Goal: Information Seeking & Learning: Learn about a topic

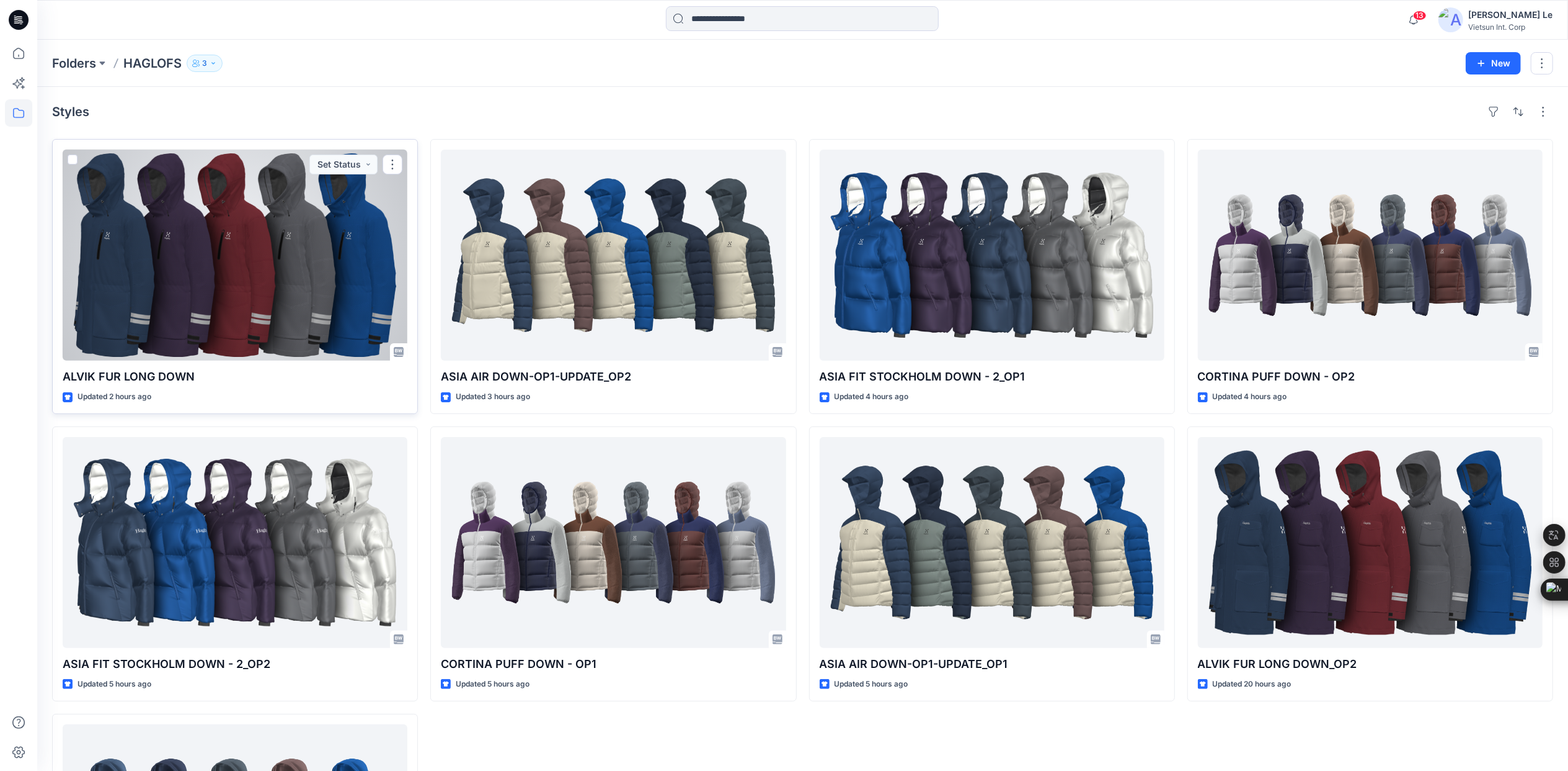
click at [283, 353] on div at bounding box center [235, 255] width 345 height 211
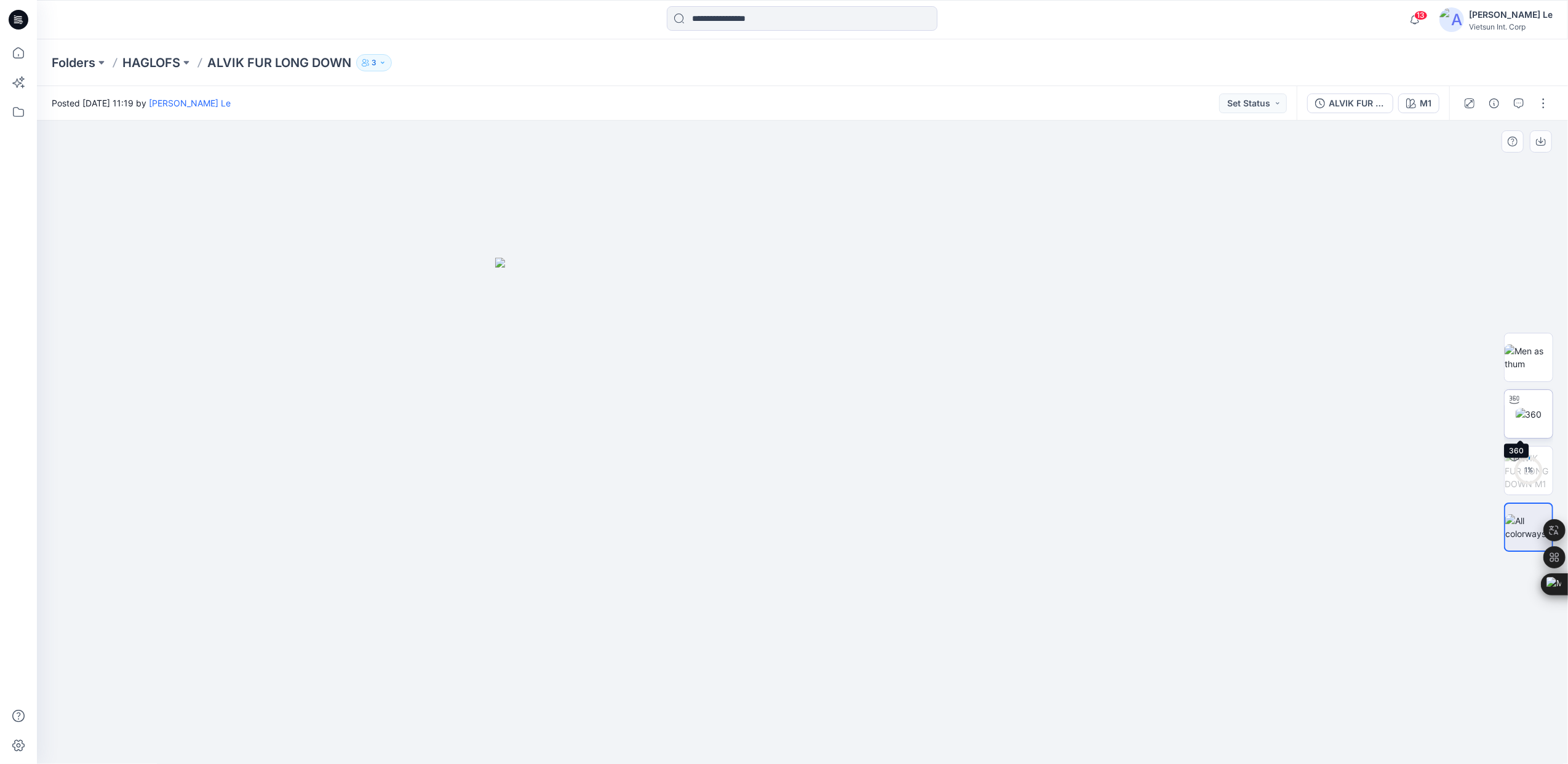
click at [1531, 409] on img at bounding box center [1529, 414] width 26 height 13
drag, startPoint x: 819, startPoint y: 746, endPoint x: 1100, endPoint y: 699, distance: 284.9
click at [1100, 699] on div at bounding box center [802, 442] width 1531 height 643
click at [146, 64] on p "HAGLOFS" at bounding box center [151, 63] width 58 height 17
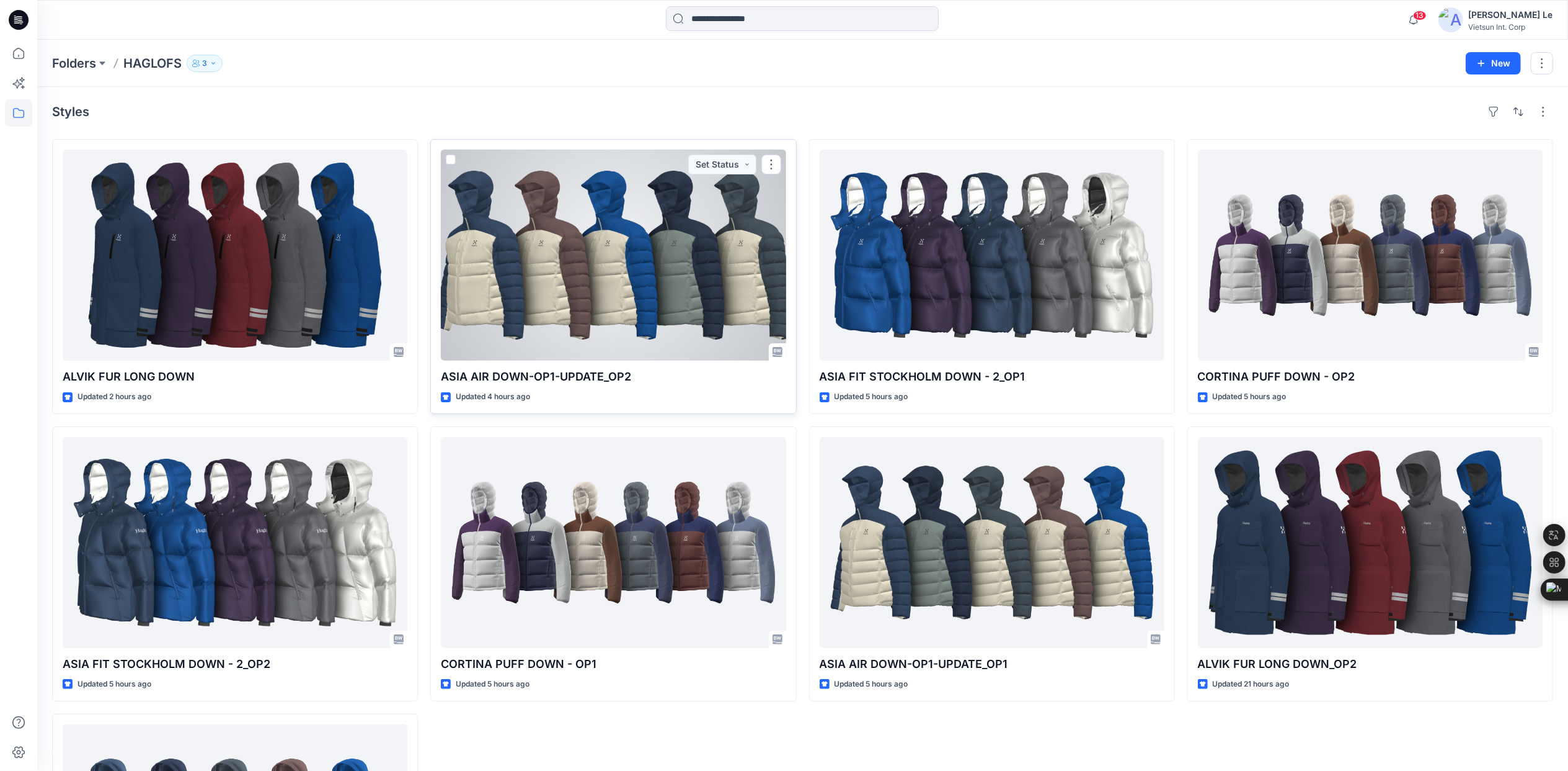
click at [653, 300] on div at bounding box center [614, 255] width 345 height 211
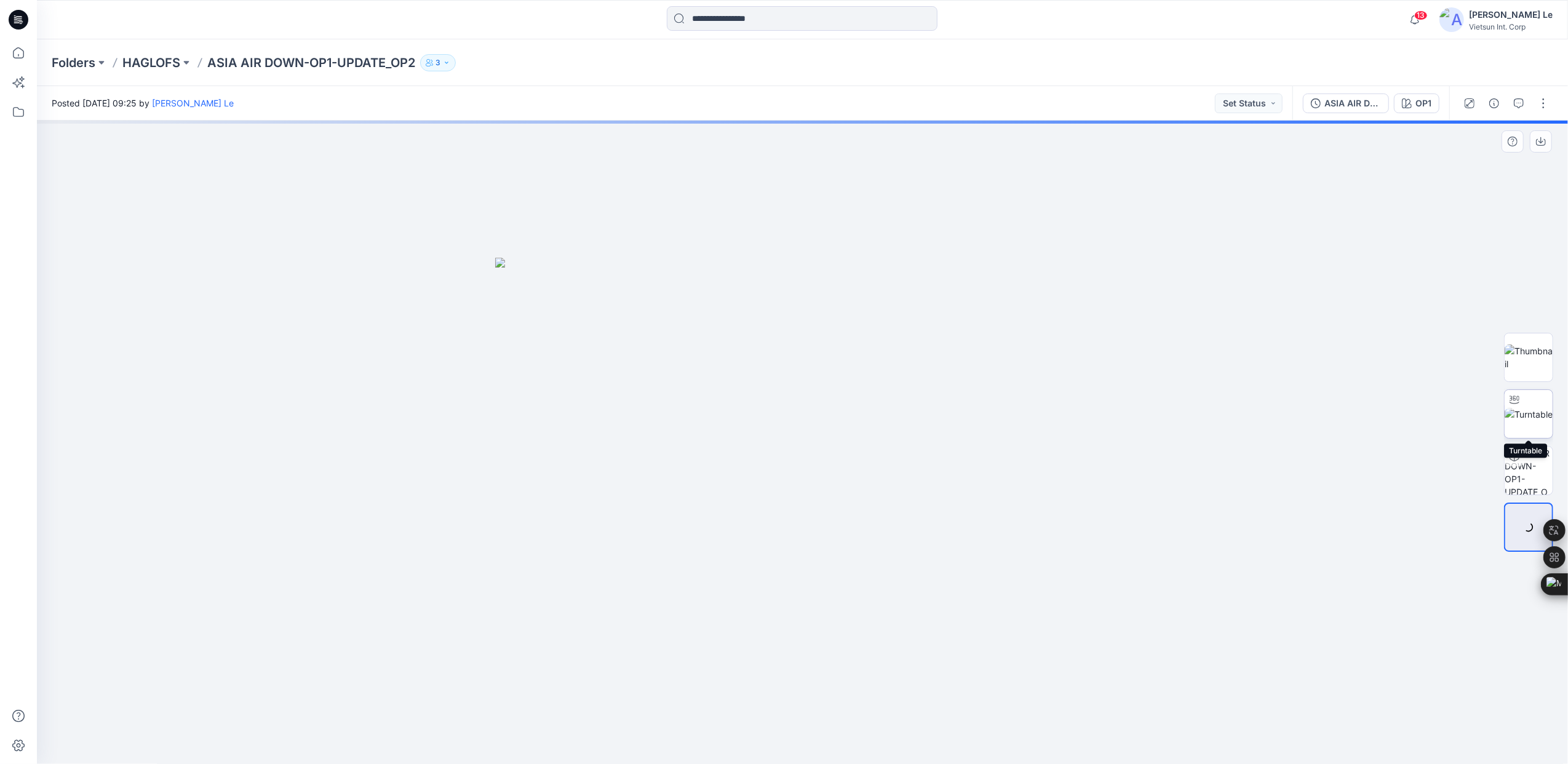
click at [1531, 409] on img at bounding box center [1528, 414] width 48 height 13
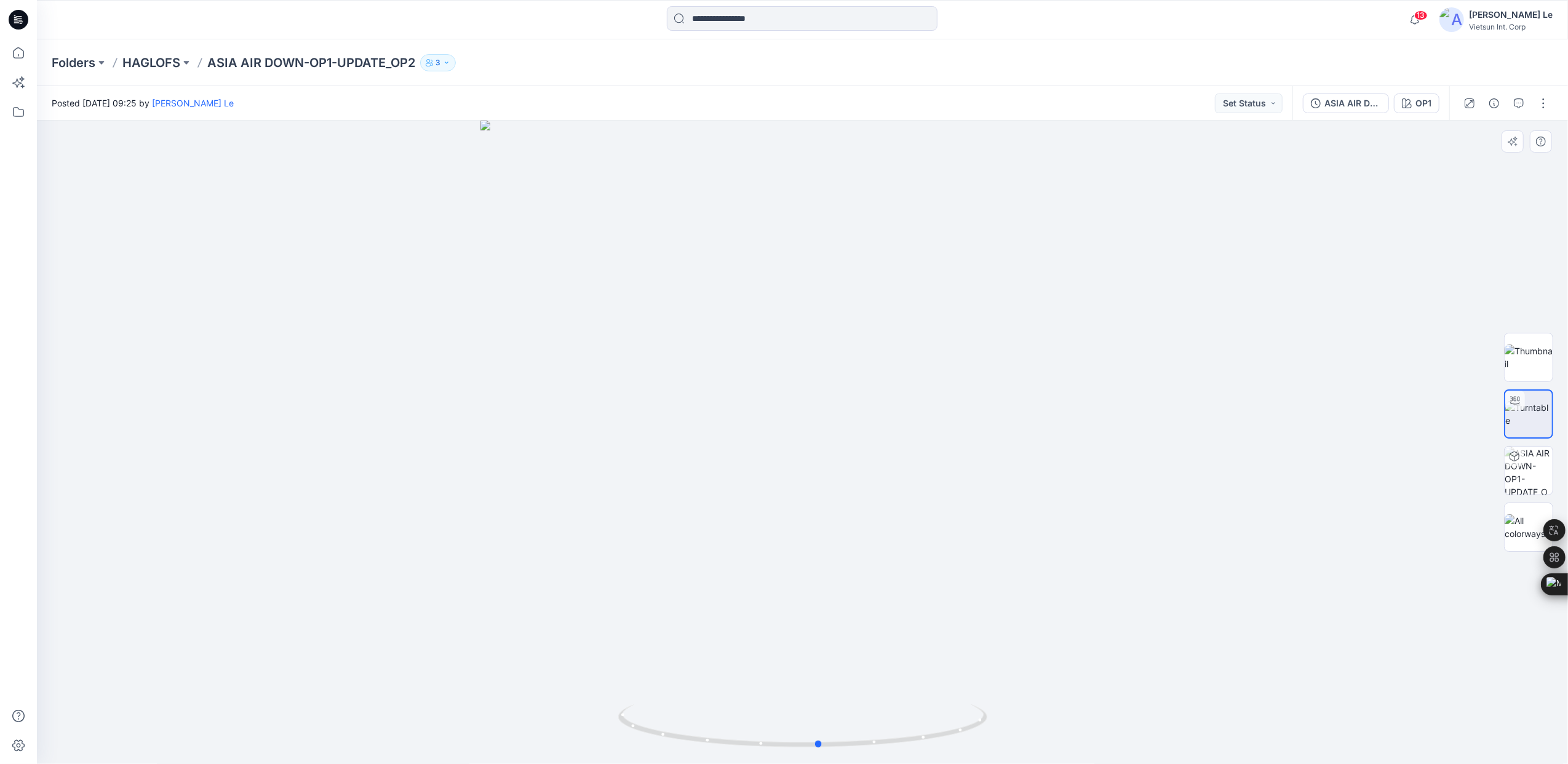
drag, startPoint x: 814, startPoint y: 747, endPoint x: 461, endPoint y: 722, distance: 353.9
click at [461, 722] on div at bounding box center [802, 442] width 1531 height 643
click at [1539, 414] on img at bounding box center [1528, 414] width 47 height 26
click at [1536, 353] on img at bounding box center [1528, 357] width 48 height 26
click at [1529, 413] on img at bounding box center [1528, 414] width 48 height 13
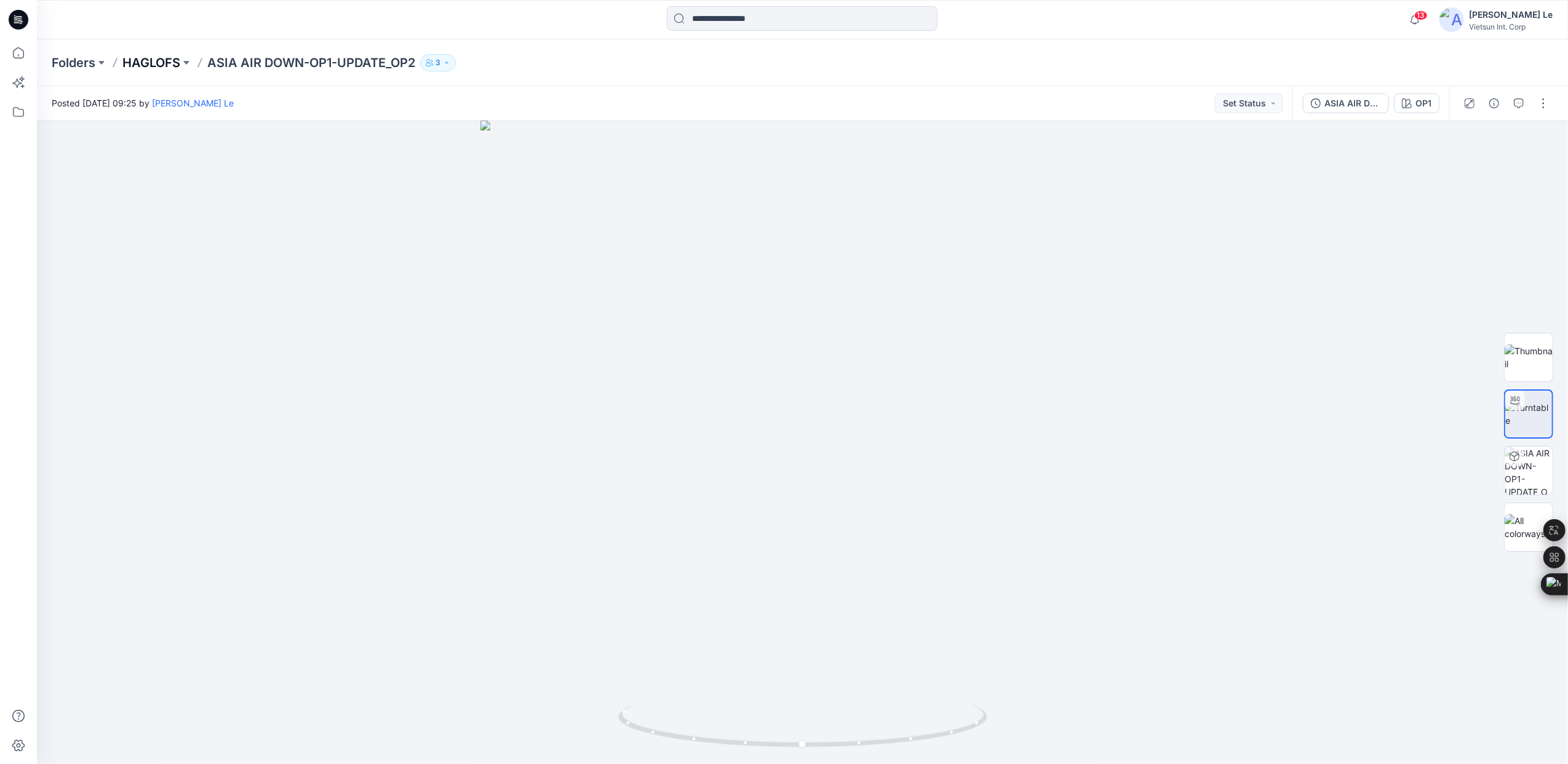
click at [156, 62] on p "HAGLOFS" at bounding box center [151, 63] width 58 height 17
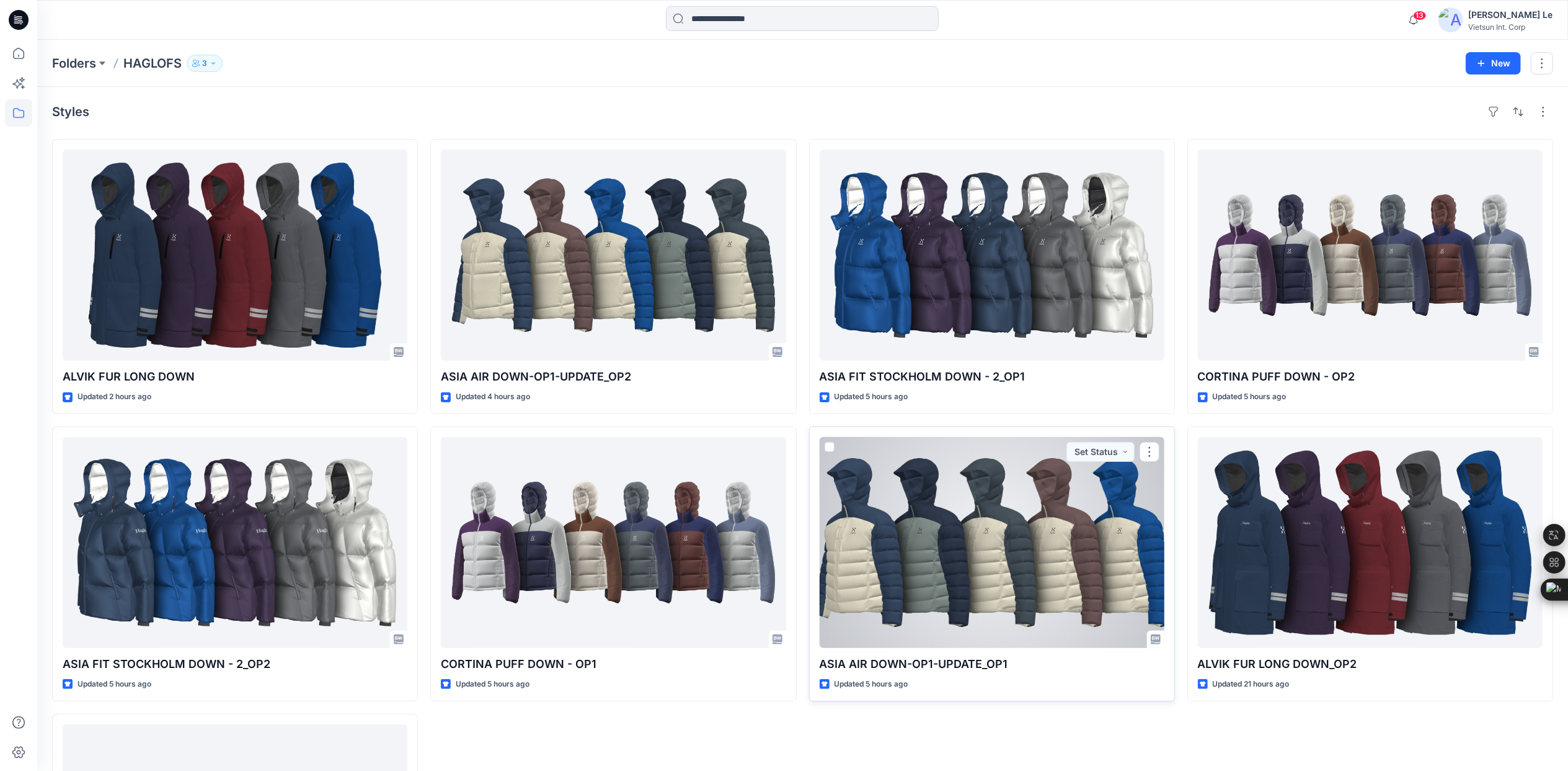
click at [956, 534] on div at bounding box center [993, 542] width 345 height 211
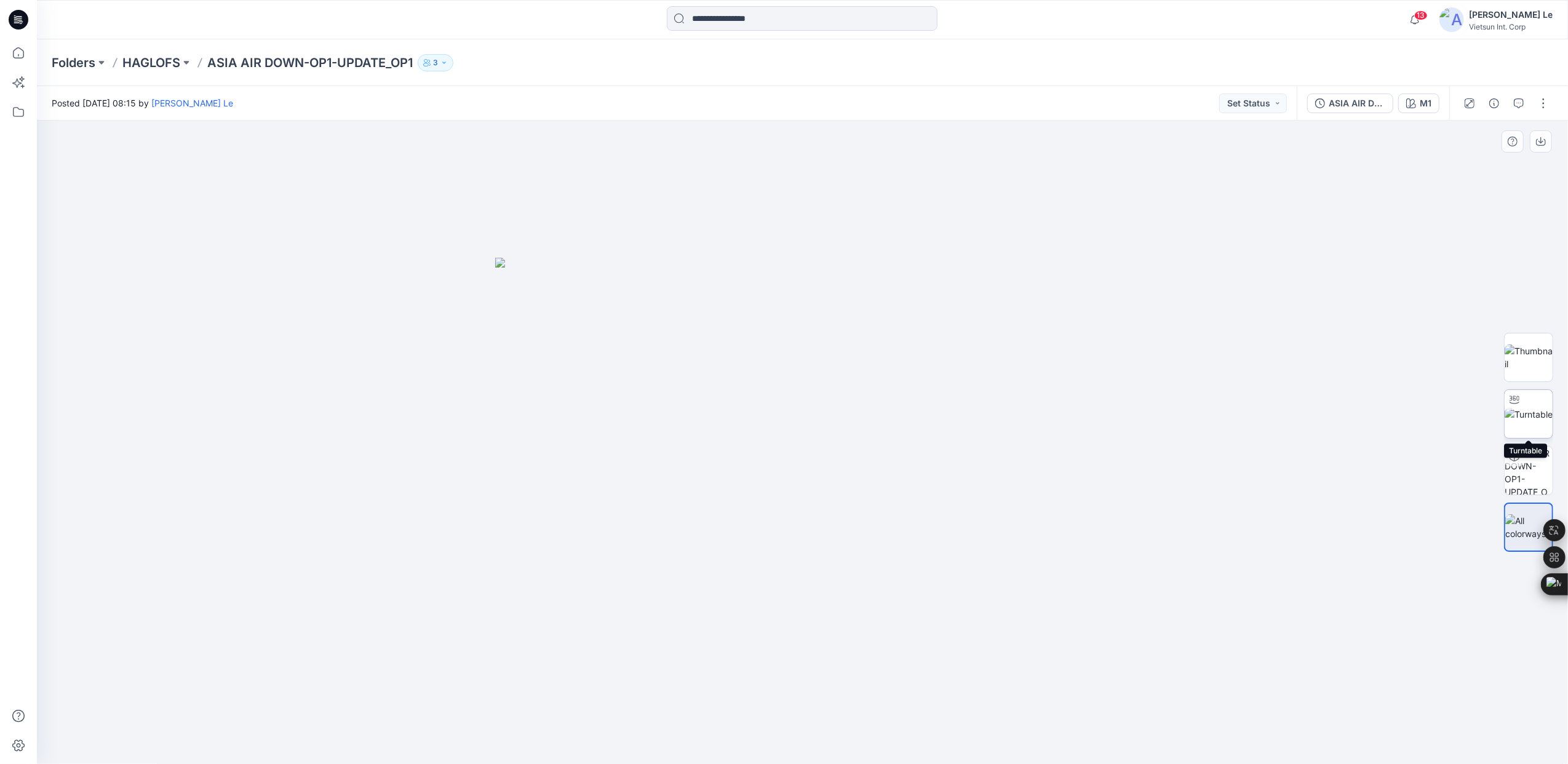
click at [1523, 419] on img at bounding box center [1528, 414] width 48 height 13
drag, startPoint x: 803, startPoint y: 748, endPoint x: 1197, endPoint y: 712, distance: 395.6
click at [1197, 712] on div at bounding box center [802, 442] width 1531 height 643
click at [146, 55] on p "HAGLOFS" at bounding box center [151, 63] width 58 height 17
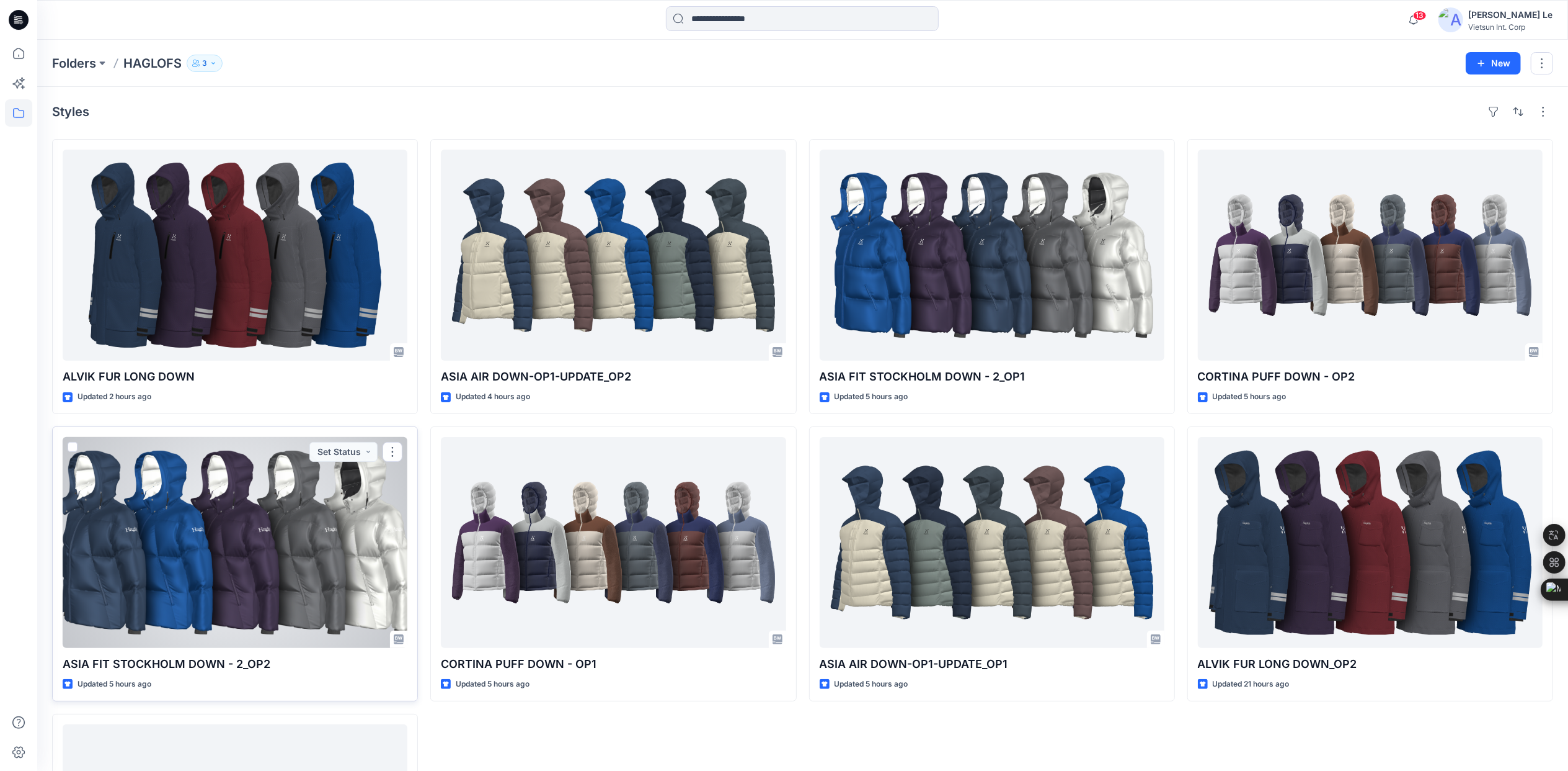
click at [269, 576] on div at bounding box center [235, 542] width 345 height 211
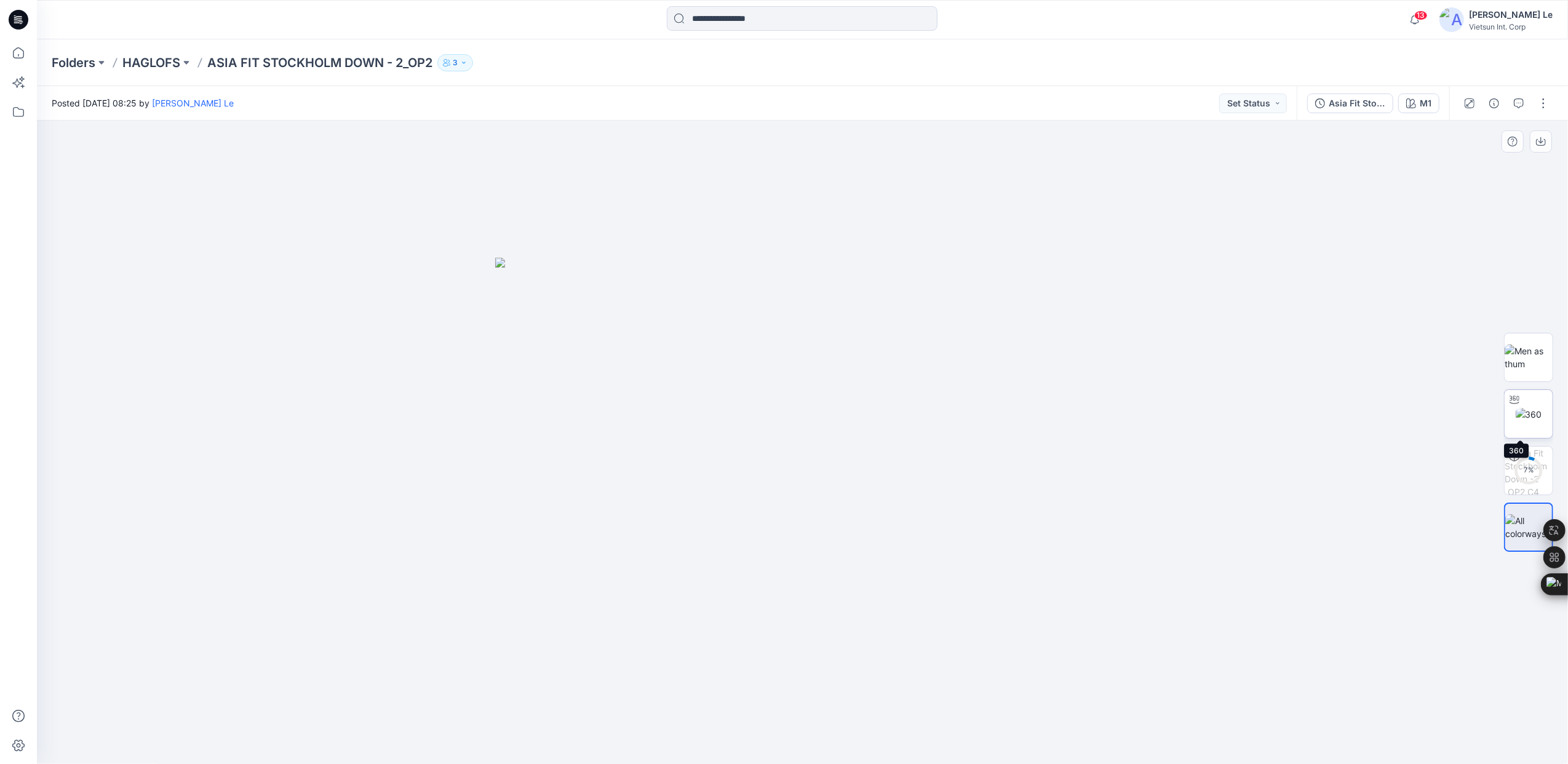
click at [1533, 416] on img at bounding box center [1529, 414] width 26 height 13
drag, startPoint x: 805, startPoint y: 744, endPoint x: 837, endPoint y: 719, distance: 40.6
click at [837, 719] on icon at bounding box center [804, 727] width 372 height 46
drag, startPoint x: 840, startPoint y: 742, endPoint x: 835, endPoint y: 687, distance: 55.2
click at [835, 687] on div at bounding box center [802, 442] width 1531 height 643
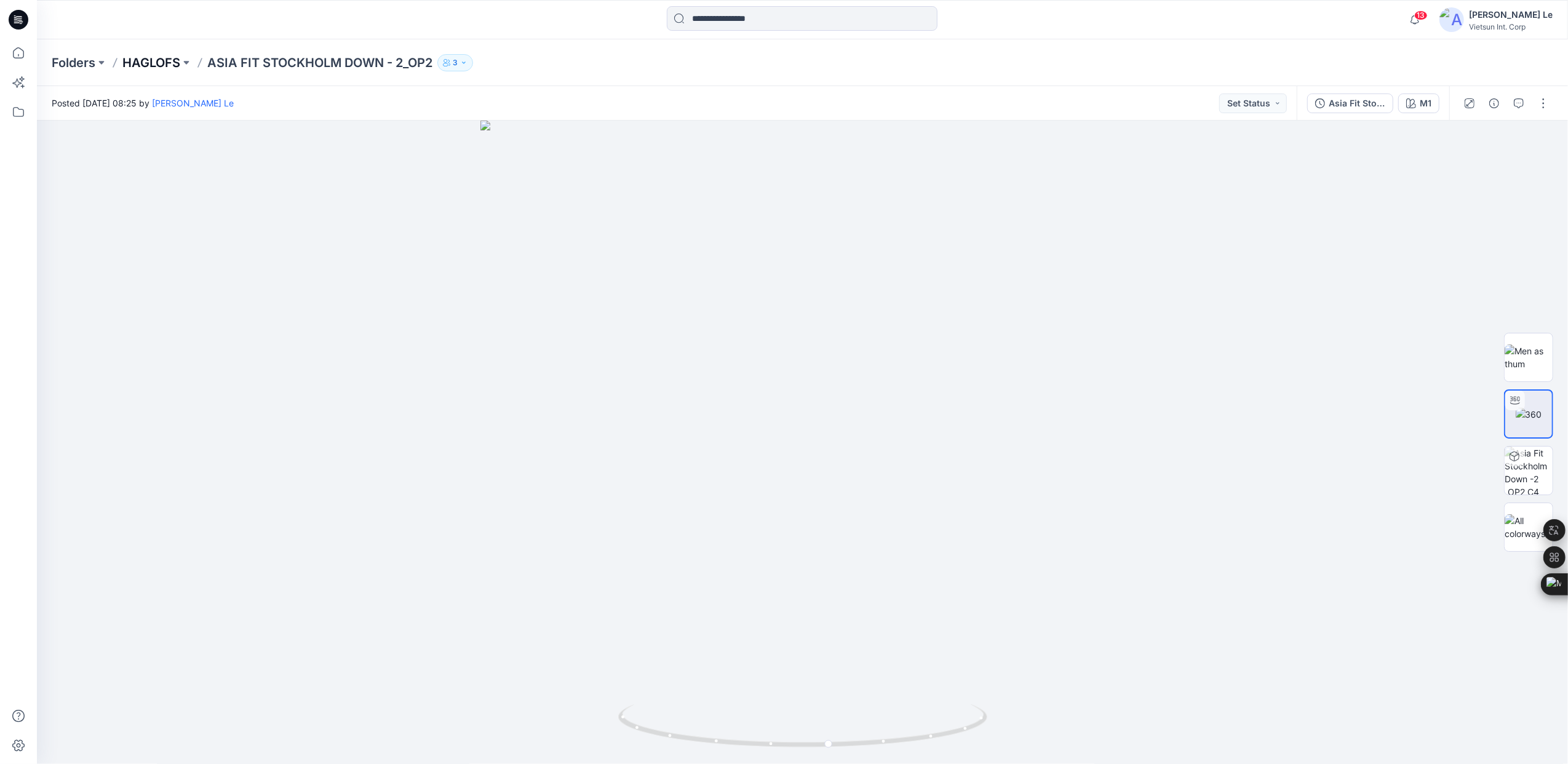
click at [143, 59] on p "HAGLOFS" at bounding box center [151, 63] width 58 height 17
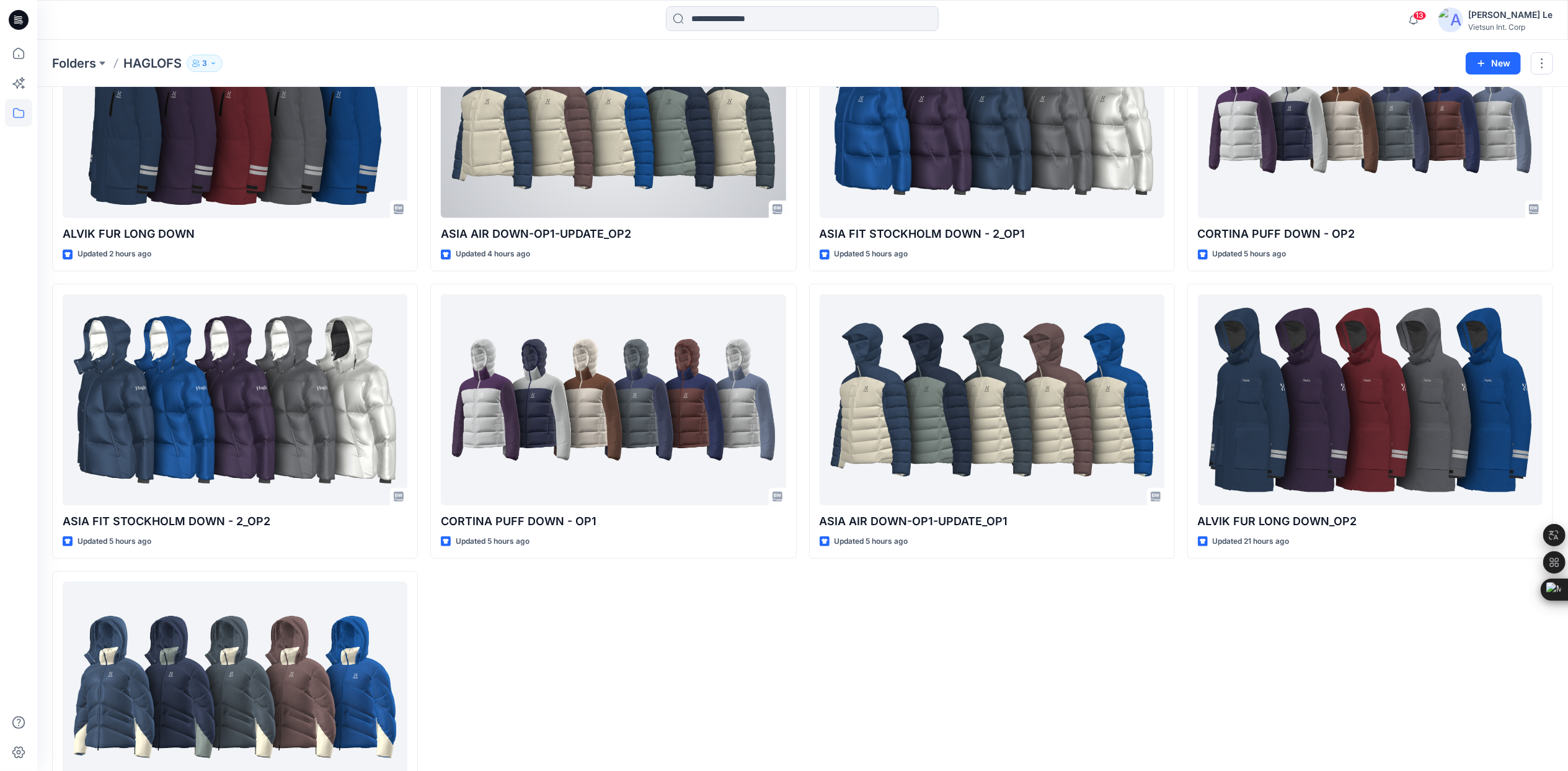
scroll to position [234, 0]
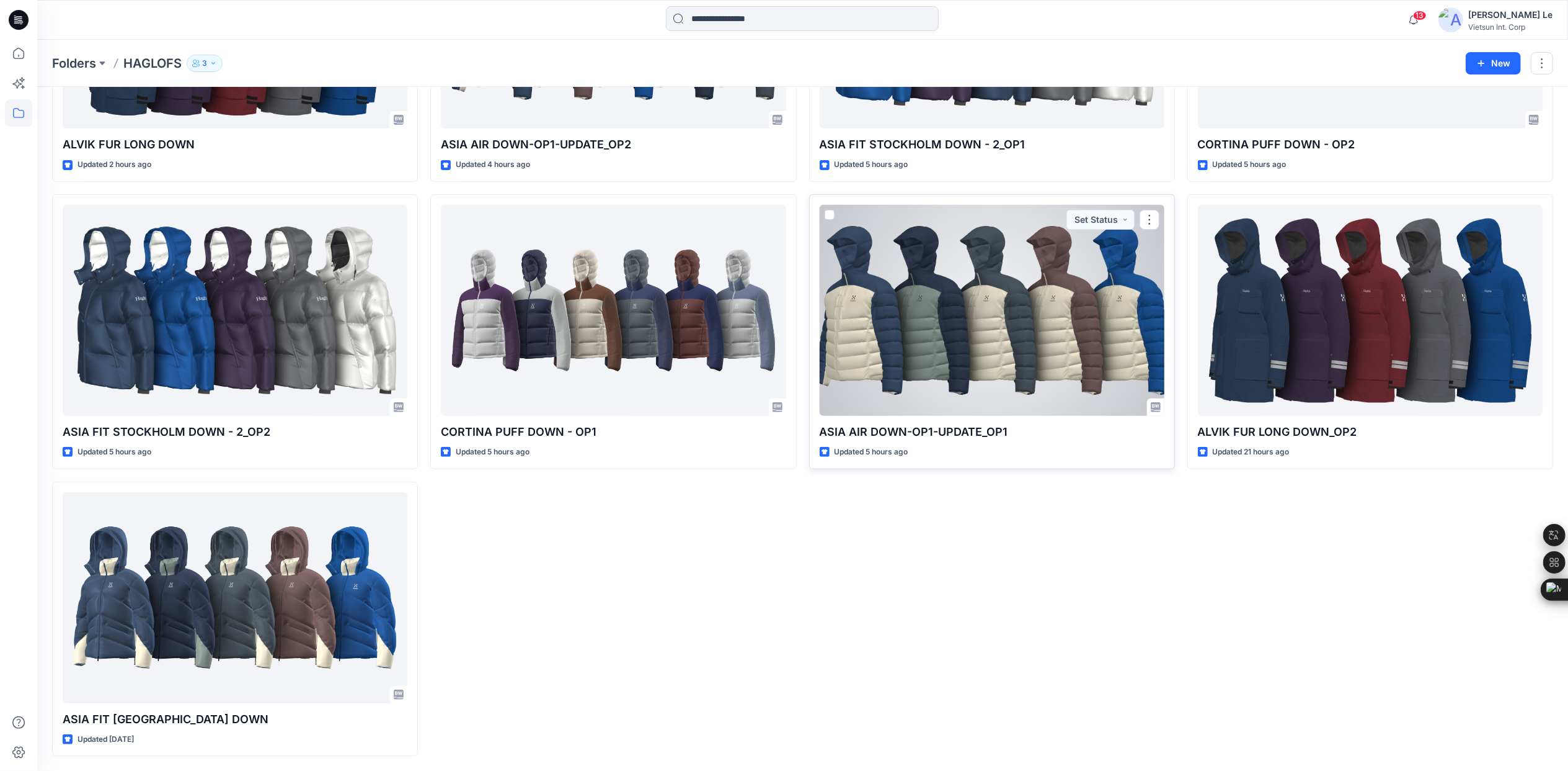
click at [971, 294] on div at bounding box center [993, 310] width 345 height 211
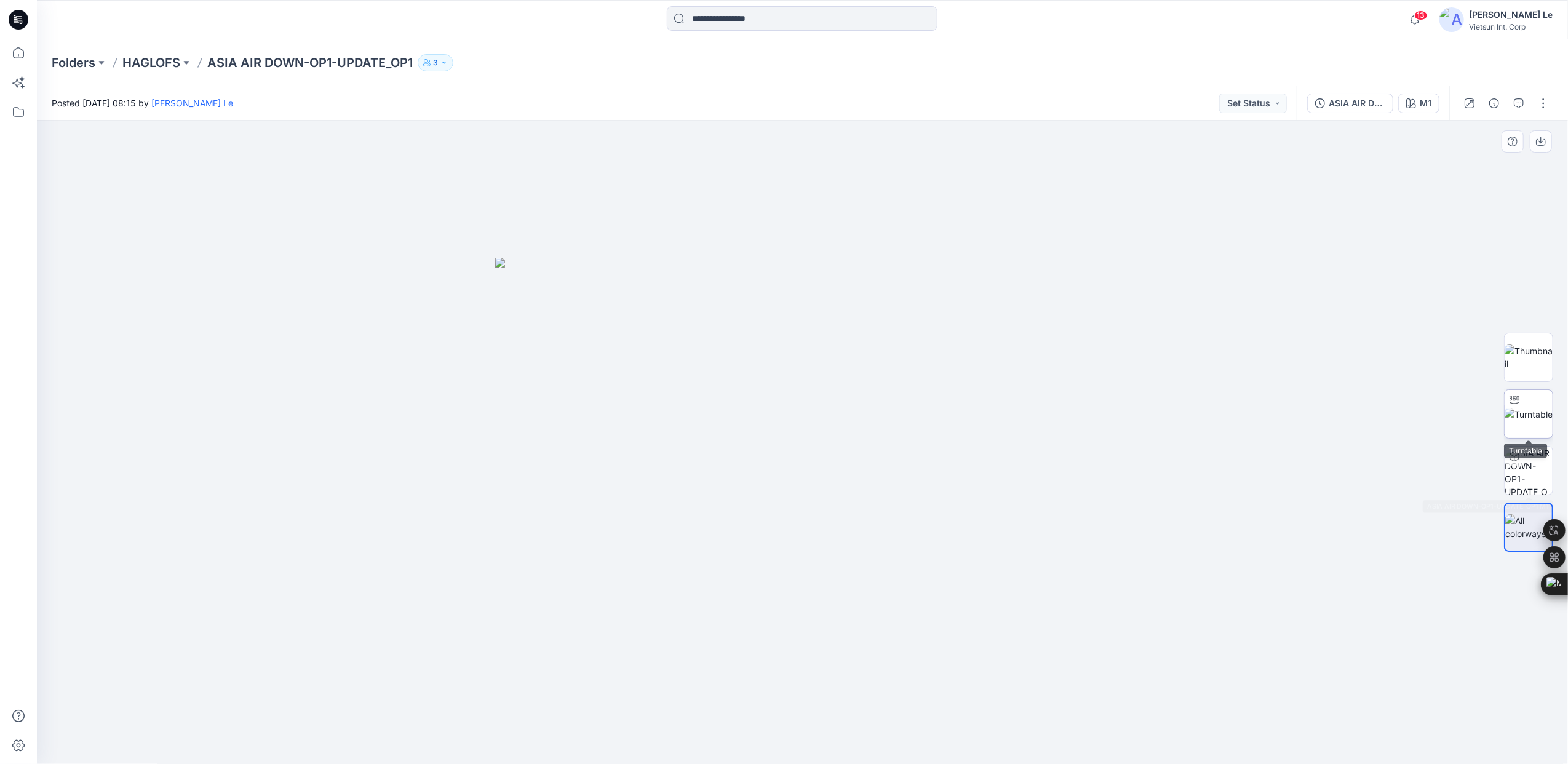
click at [1542, 408] on img at bounding box center [1528, 414] width 48 height 13
drag, startPoint x: 806, startPoint y: 747, endPoint x: 482, endPoint y: 699, distance: 327.5
click at [482, 699] on div at bounding box center [802, 442] width 1531 height 643
click at [154, 60] on p "HAGLOFS" at bounding box center [151, 63] width 58 height 17
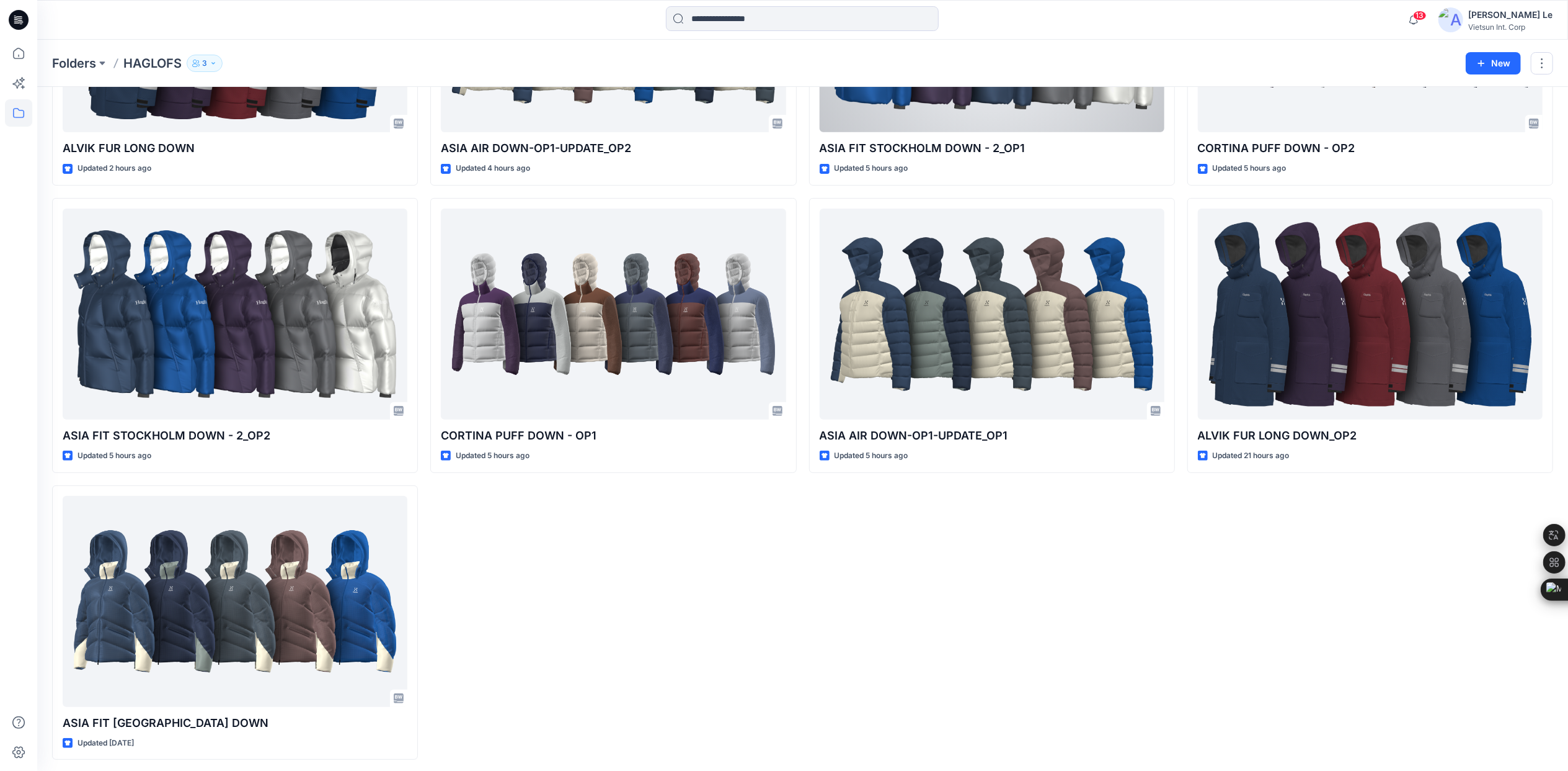
scroll to position [234, 0]
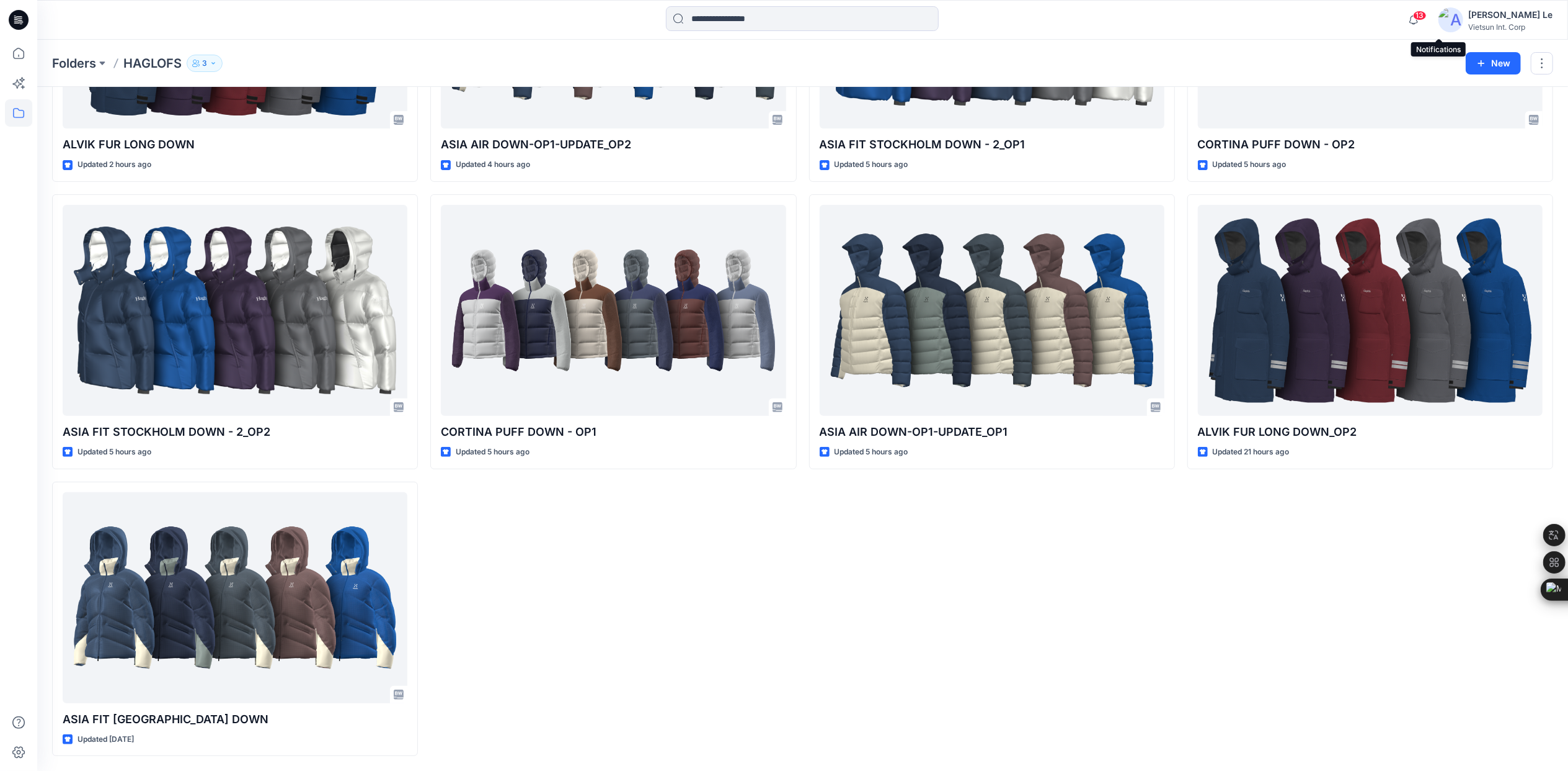
click at [1427, 16] on span "13" at bounding box center [1420, 16] width 14 height 10
